Goal: Find specific page/section: Find specific page/section

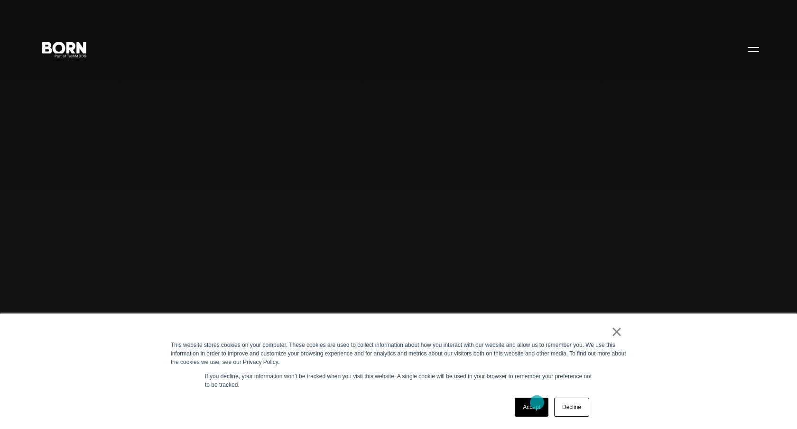
click at [537, 402] on link "Accept" at bounding box center [532, 407] width 34 height 19
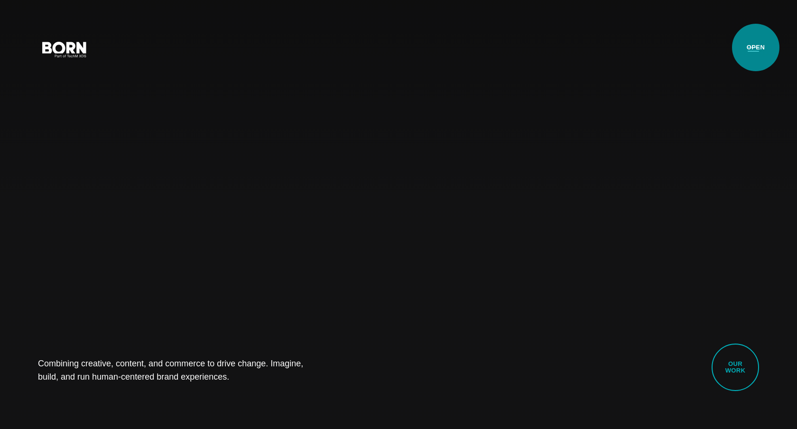
click at [755, 46] on button "Primary Menu" at bounding box center [753, 49] width 23 height 20
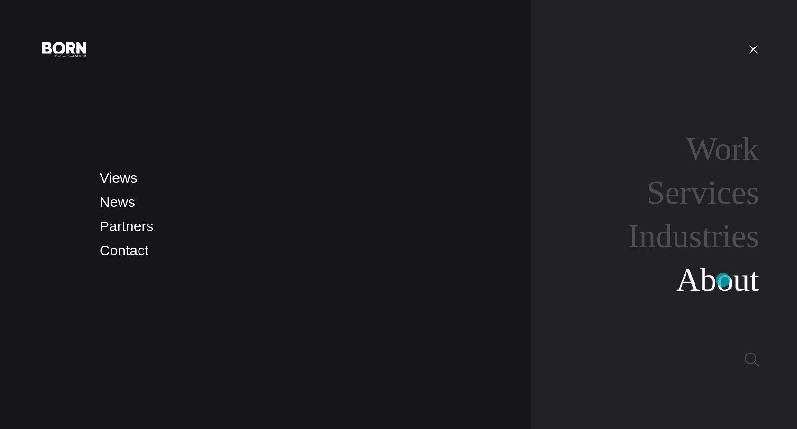
click at [723, 280] on link "About" at bounding box center [717, 280] width 83 height 37
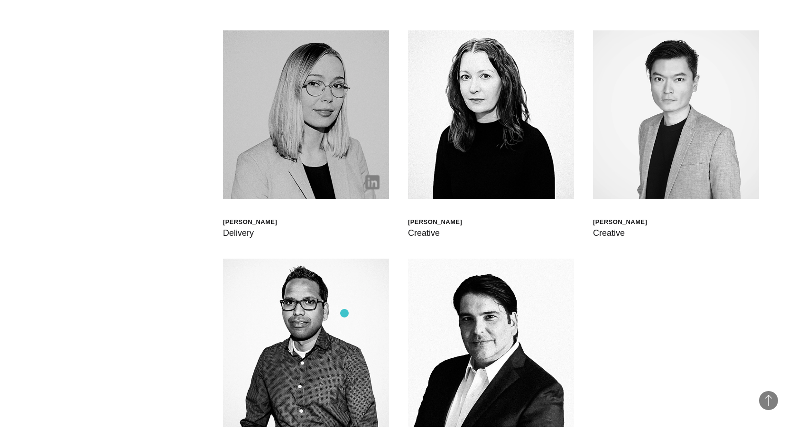
scroll to position [2781, 0]
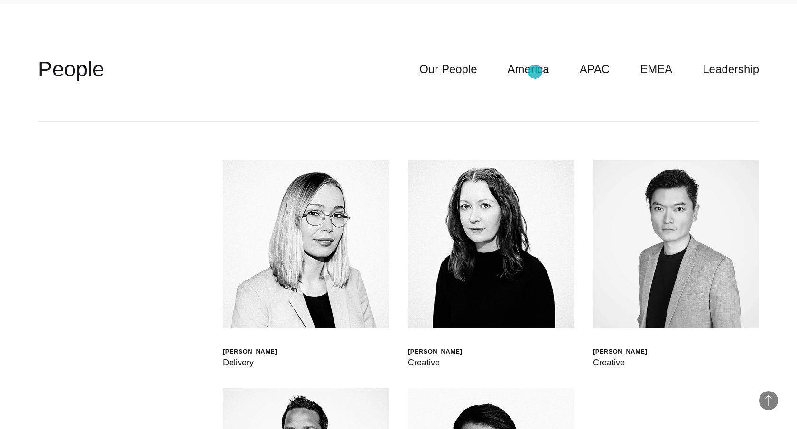
click at [535, 72] on link "America" at bounding box center [529, 69] width 42 height 18
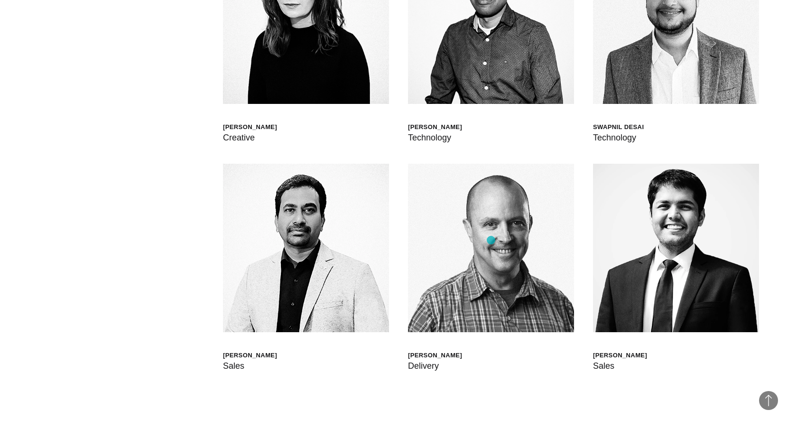
scroll to position [3596, 0]
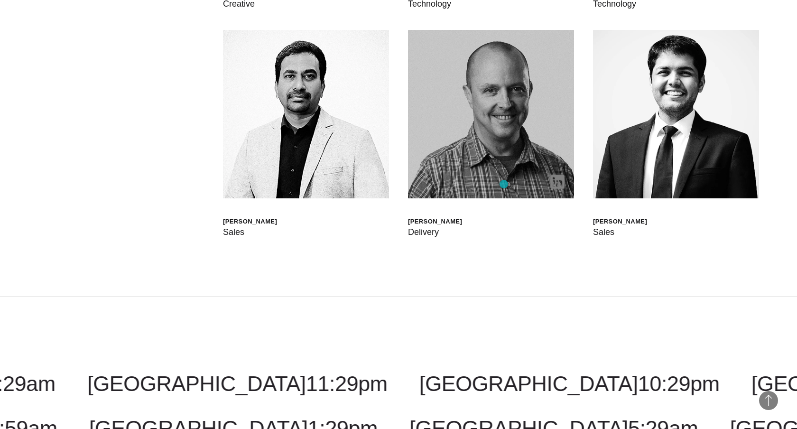
click at [504, 184] on img at bounding box center [491, 114] width 166 height 168
click at [557, 181] on img at bounding box center [558, 182] width 14 height 14
click at [555, 188] on link at bounding box center [558, 185] width 14 height 9
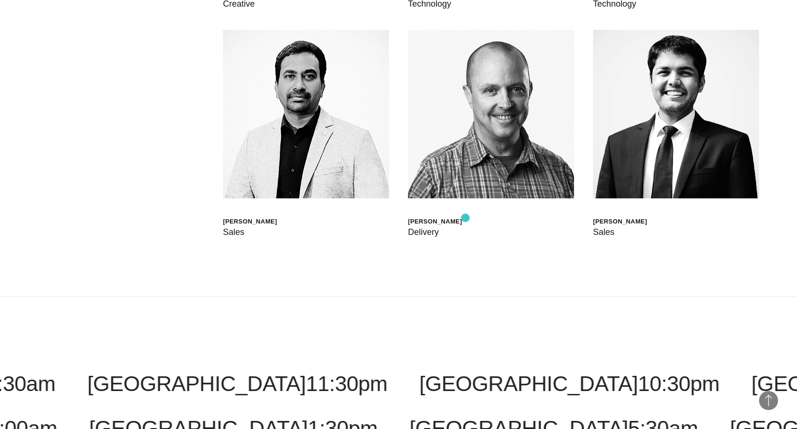
drag, startPoint x: 475, startPoint y: 224, endPoint x: 466, endPoint y: 218, distance: 10.7
click at [466, 218] on div "Brian McGuinty Delivery" at bounding box center [491, 134] width 166 height 209
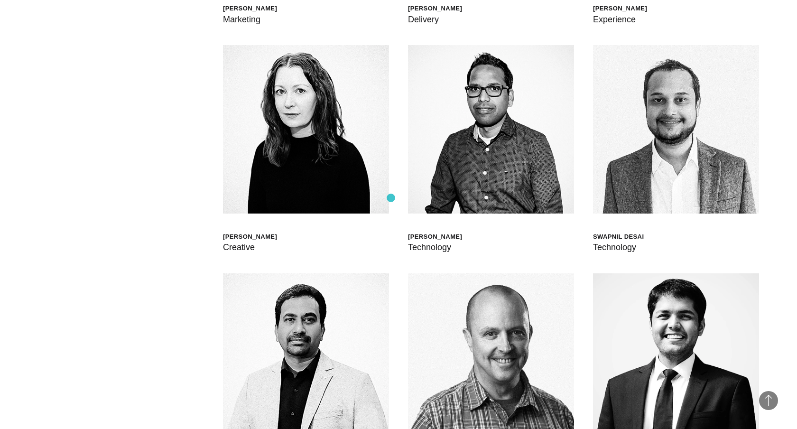
scroll to position [3345, 0]
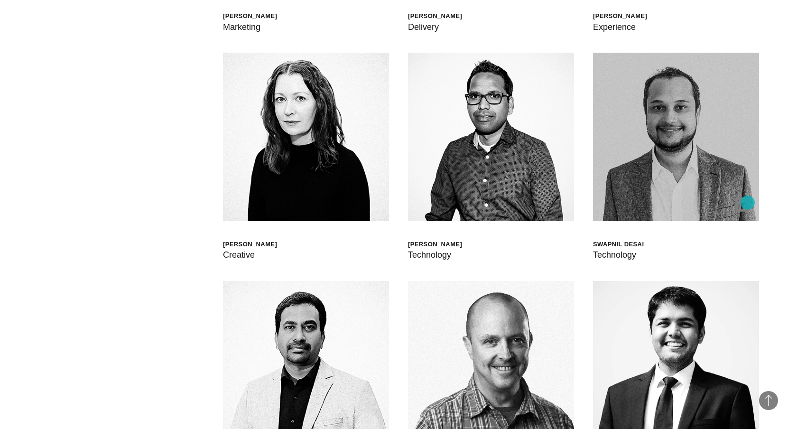
click at [748, 203] on img at bounding box center [743, 204] width 14 height 14
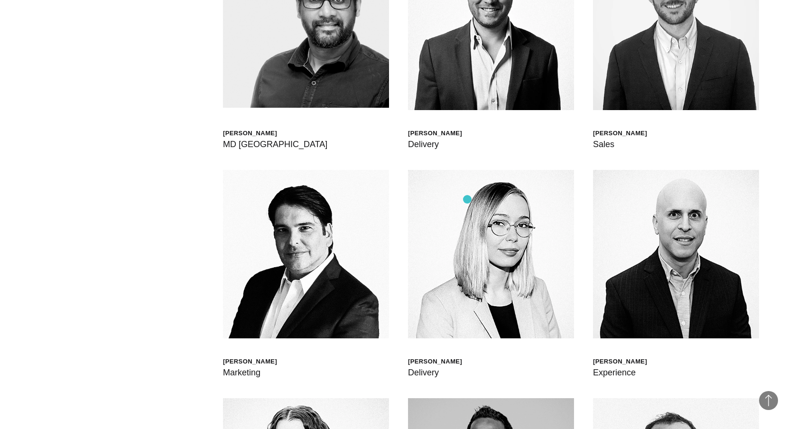
scroll to position [3000, 0]
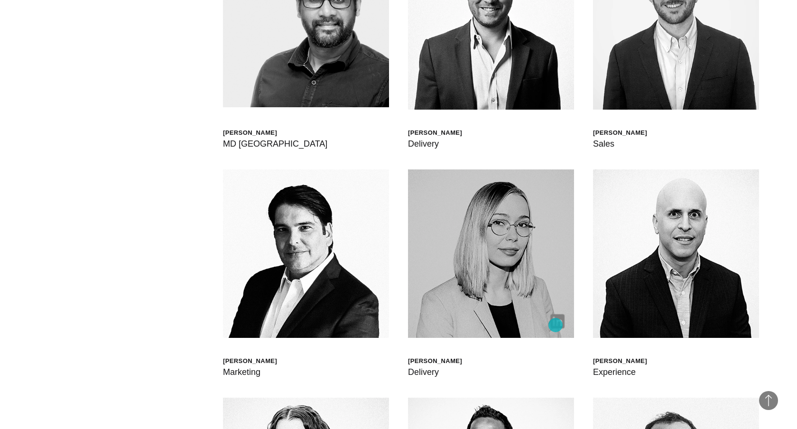
click at [556, 325] on img at bounding box center [558, 321] width 14 height 14
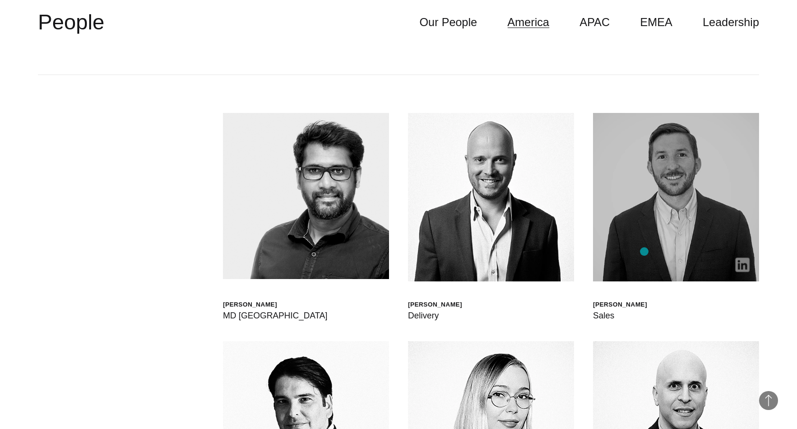
scroll to position [2583, 0]
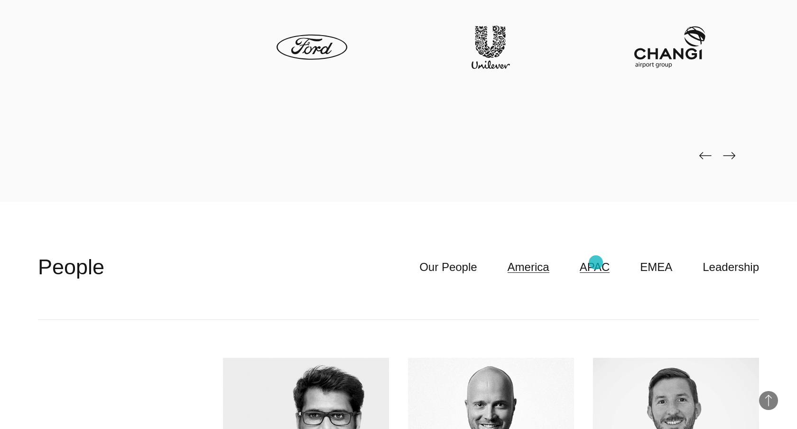
click at [600, 265] on link "APAC" at bounding box center [595, 267] width 30 height 18
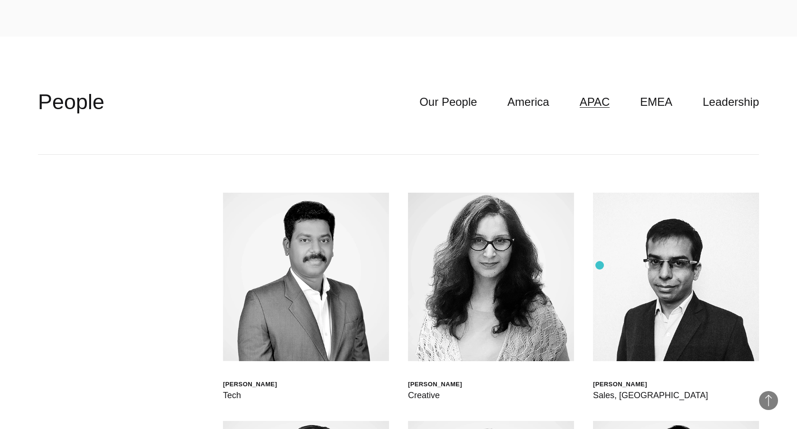
scroll to position [2583, 0]
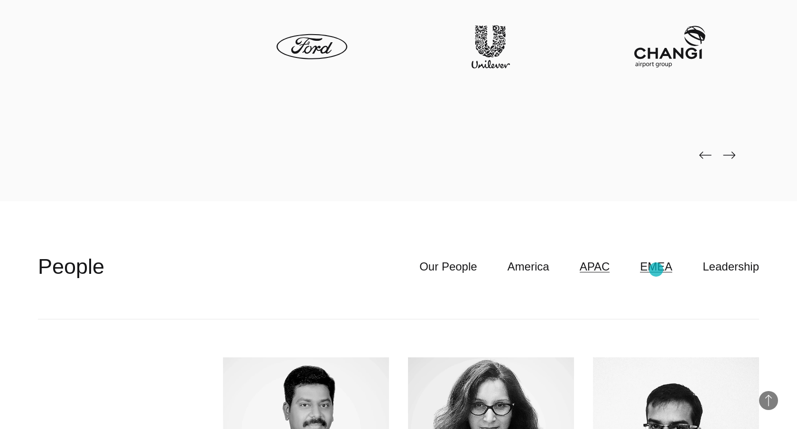
click at [656, 270] on link "EMEA" at bounding box center [656, 267] width 32 height 18
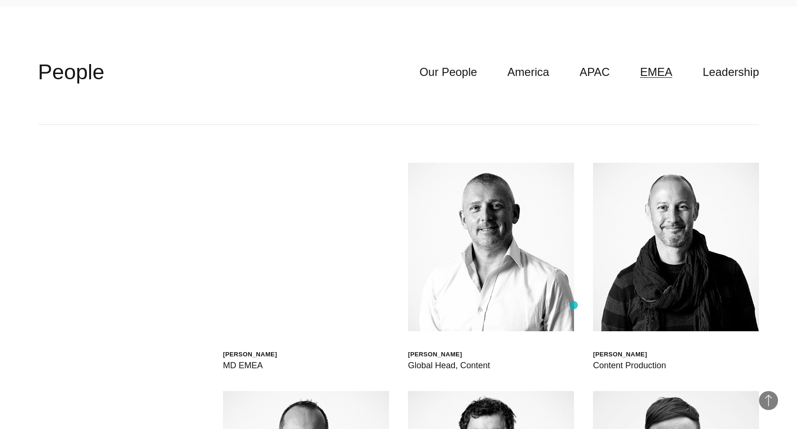
scroll to position [2725, 0]
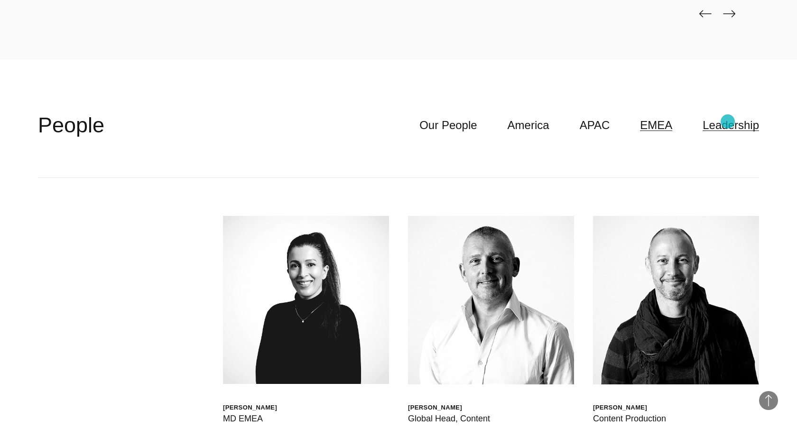
click at [729, 121] on link "Leadership" at bounding box center [731, 125] width 56 height 18
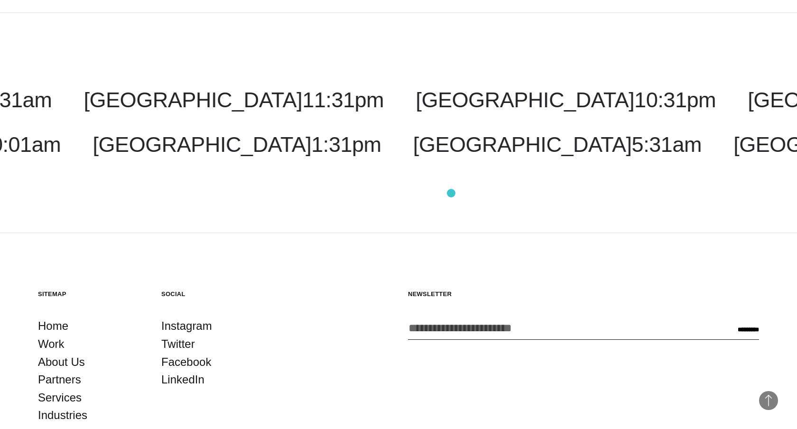
scroll to position [3771, 0]
